Goal: Transaction & Acquisition: Purchase product/service

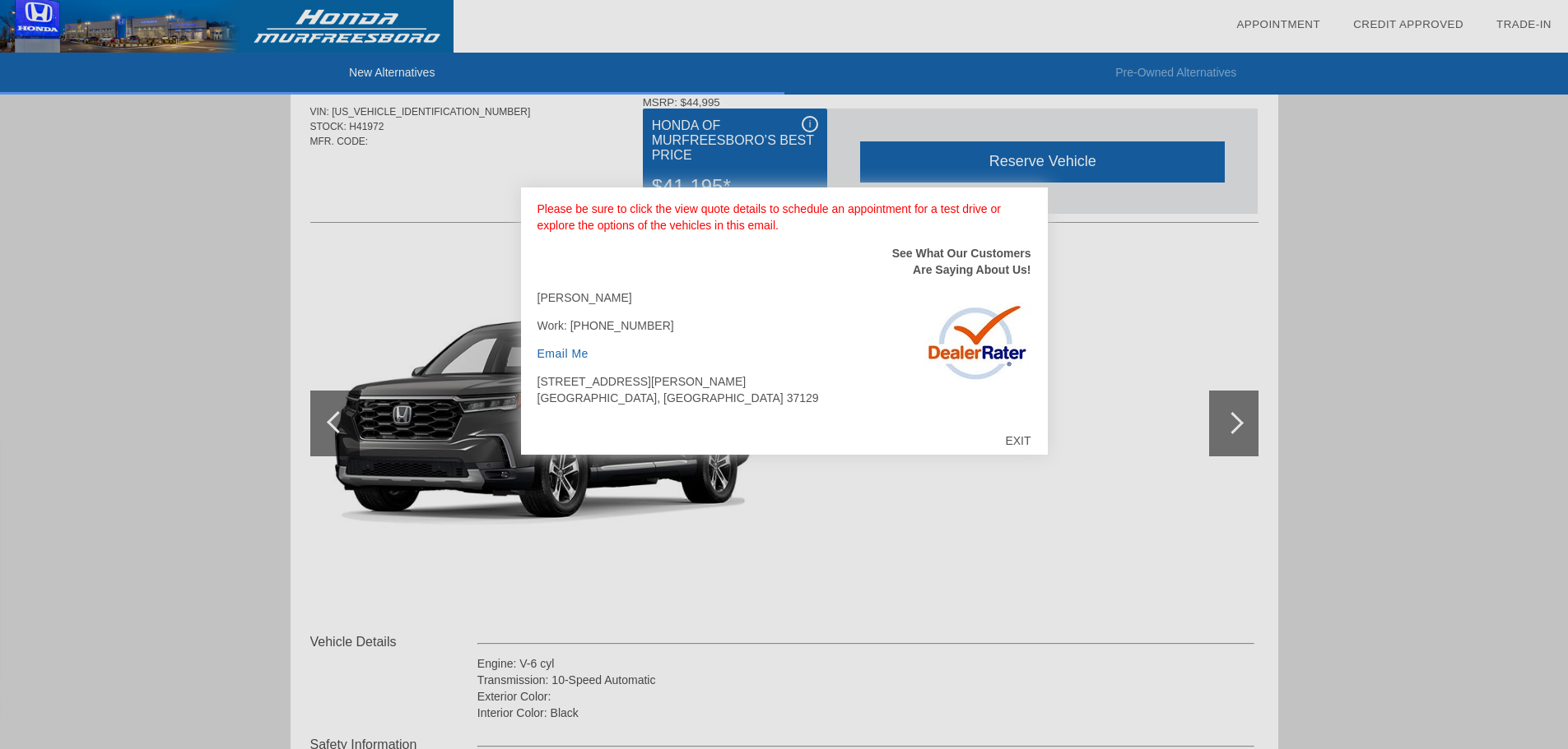
scroll to position [82, 0]
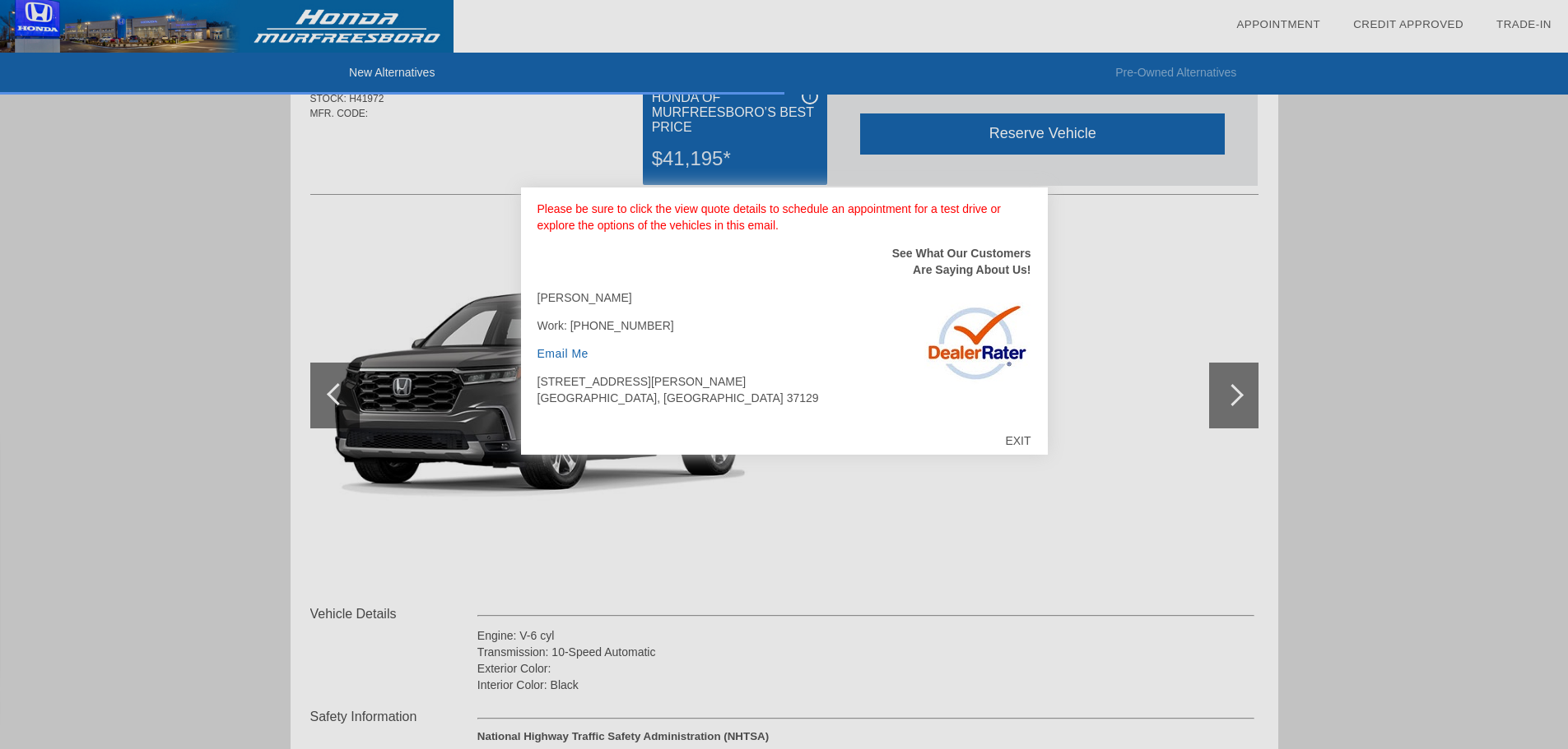
click at [1014, 436] on div "EXIT" at bounding box center [1017, 440] width 59 height 49
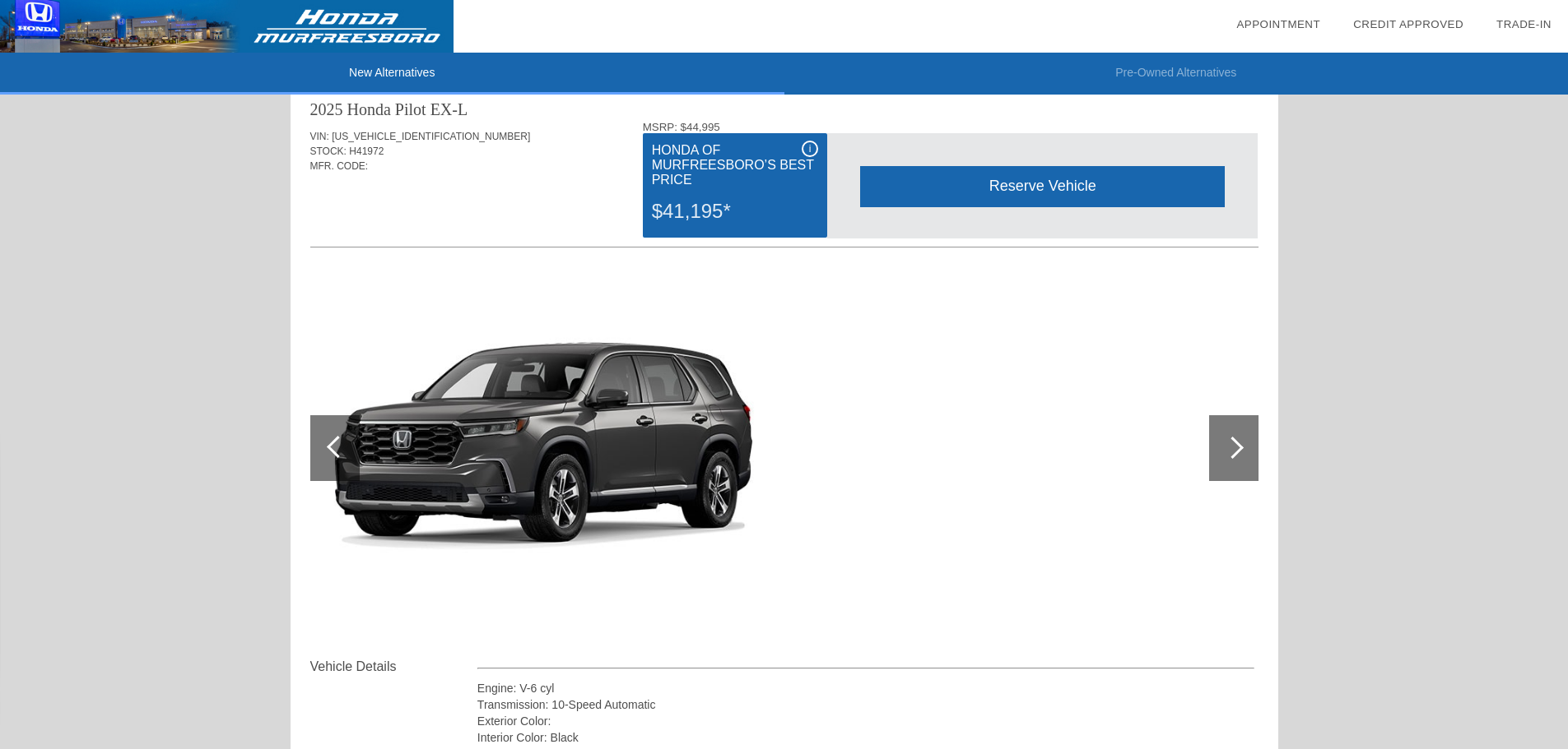
scroll to position [0, 0]
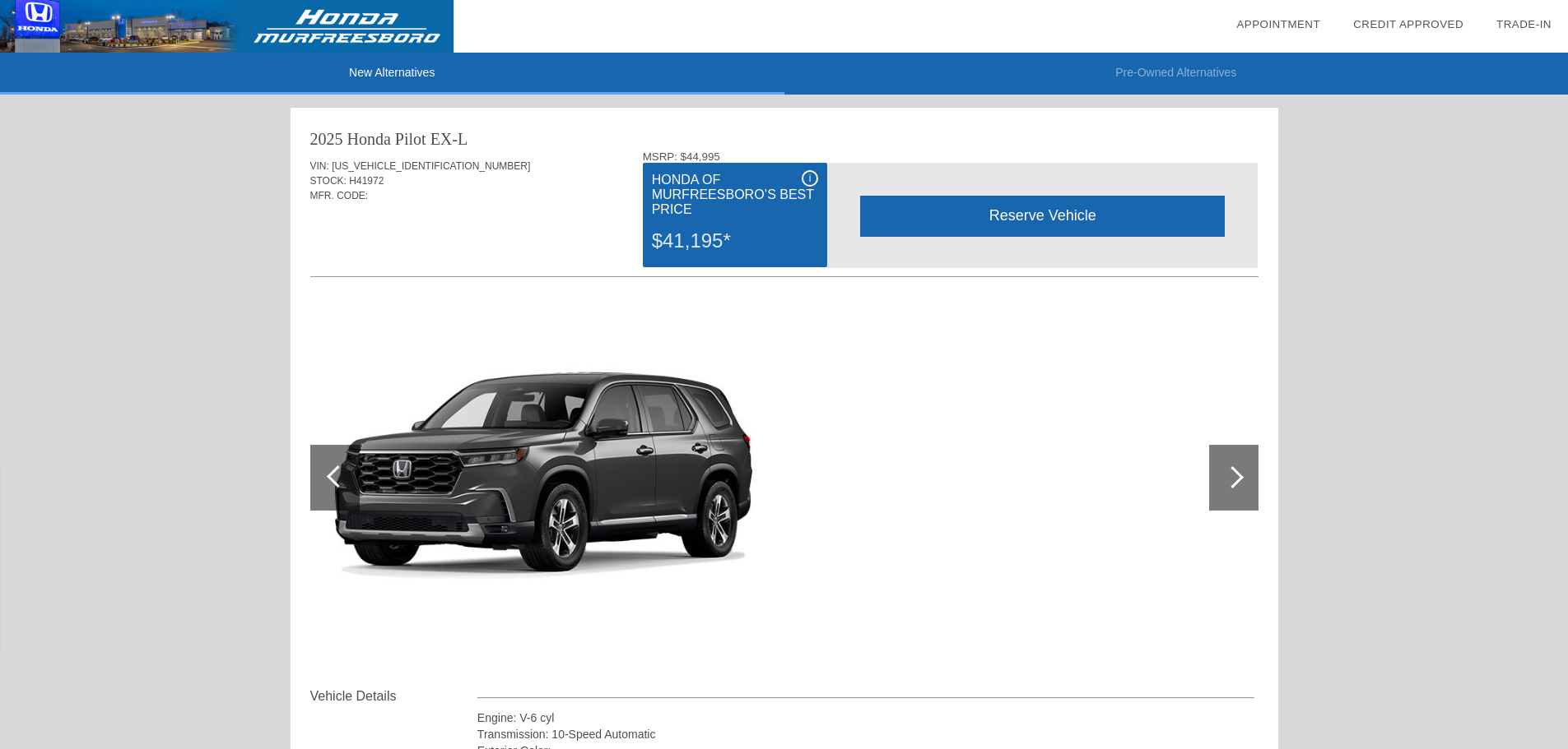
click at [809, 181] on div "i" at bounding box center [810, 178] width 16 height 16
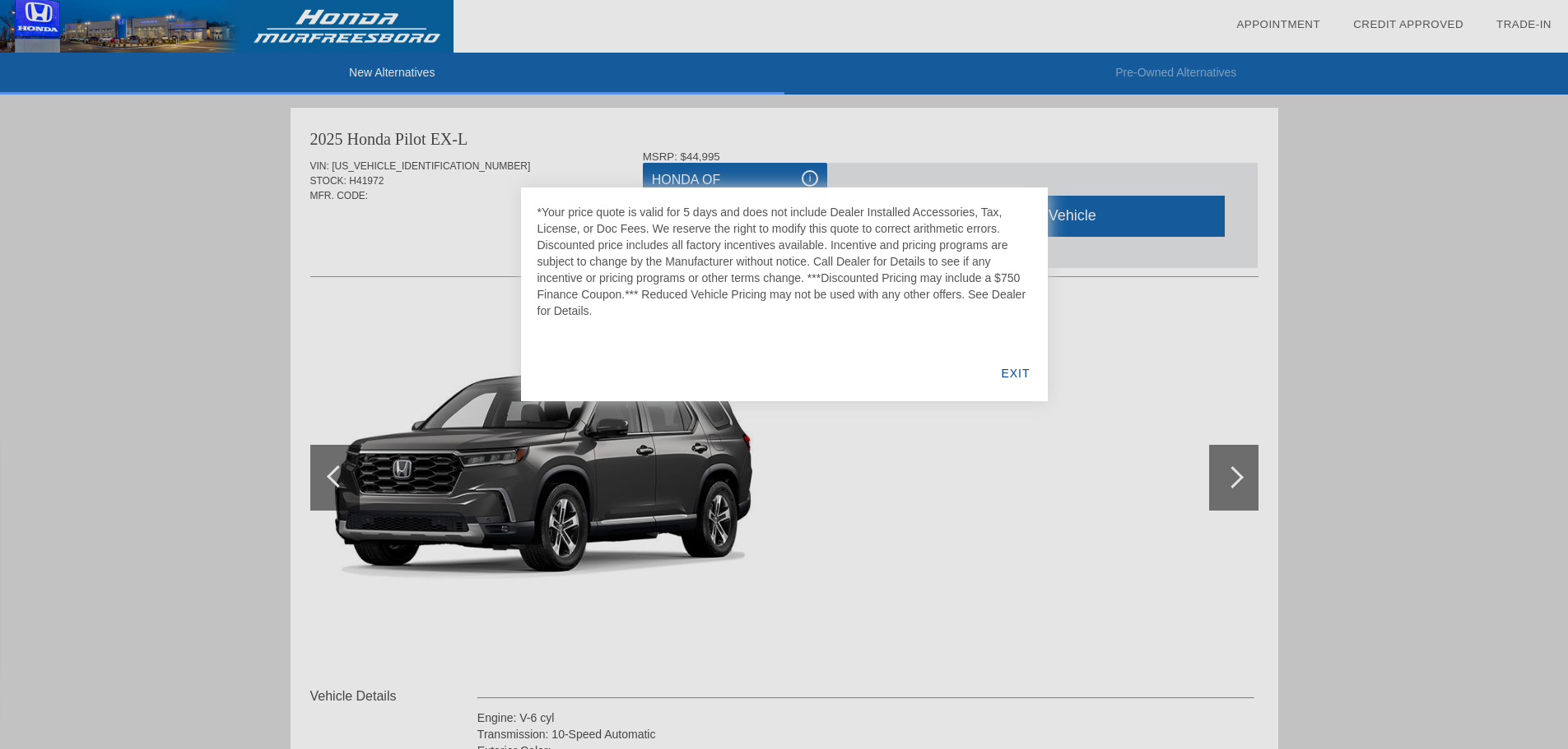
click at [1017, 373] on div "EXIT" at bounding box center [1015, 373] width 63 height 56
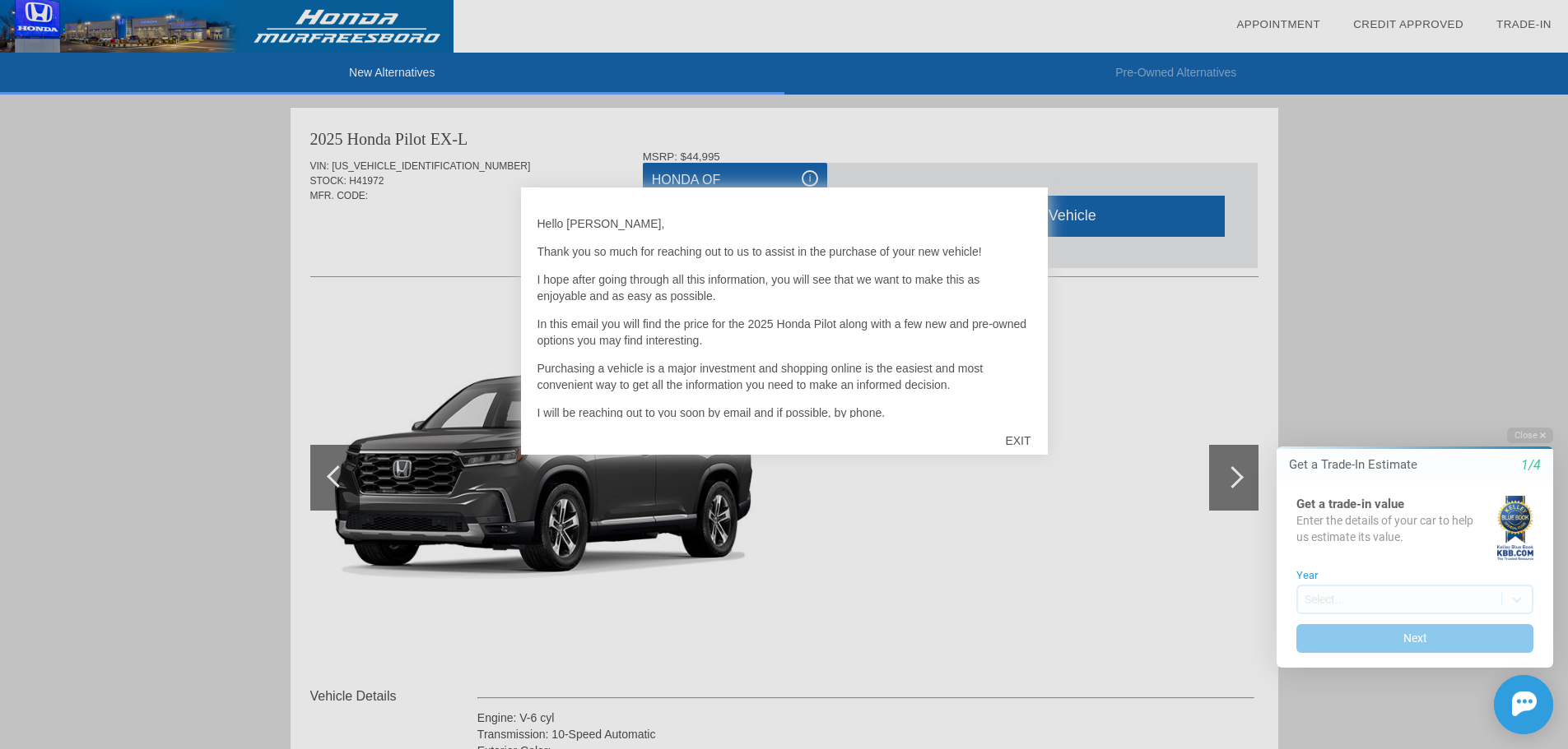
click at [1020, 440] on div "EXIT" at bounding box center [1017, 440] width 59 height 49
